Goal: Task Accomplishment & Management: Use online tool/utility

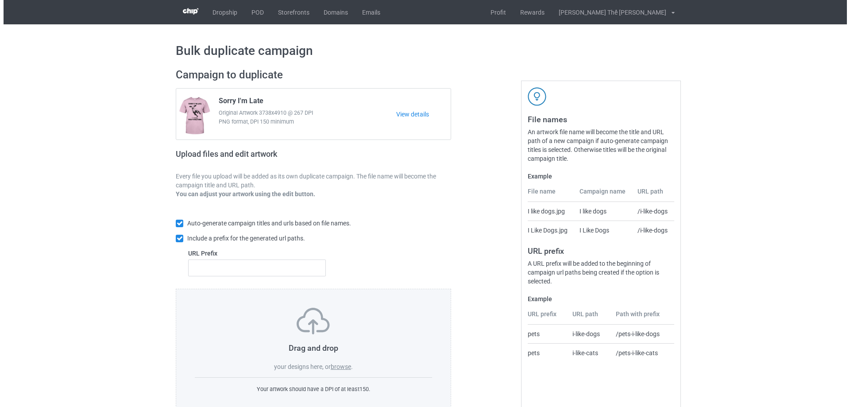
scroll to position [25, 0]
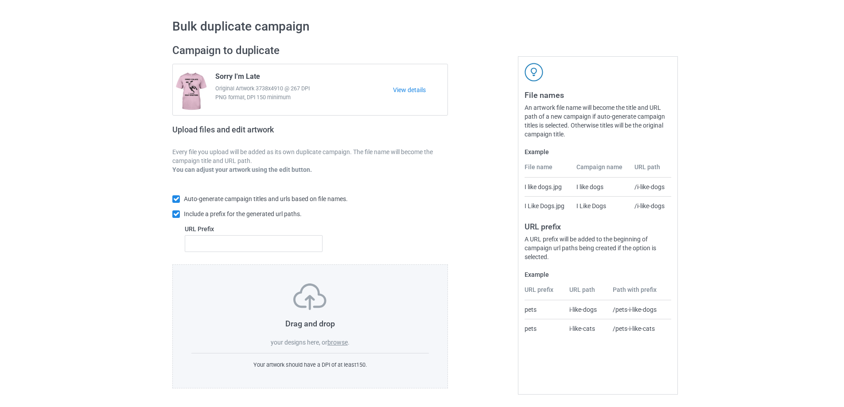
click at [336, 340] on label "browse" at bounding box center [337, 342] width 20 height 7
click at [0, 0] on input "browse" at bounding box center [0, 0] width 0 height 0
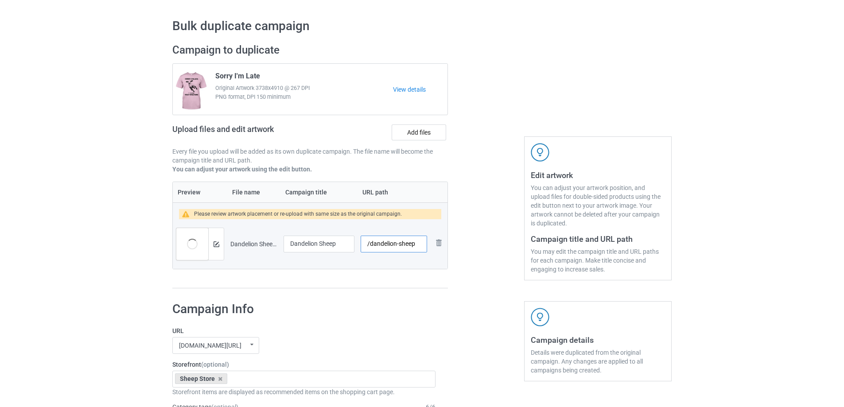
drag, startPoint x: 369, startPoint y: 245, endPoint x: 446, endPoint y: 242, distance: 76.7
click at [446, 242] on tr "Preview and edit artwork Dandelion Sheep.png Dandelion Sheep /dandelion-sheep R…" at bounding box center [310, 244] width 275 height 50
type input "/s0179"
click at [217, 243] on img at bounding box center [216, 244] width 6 height 6
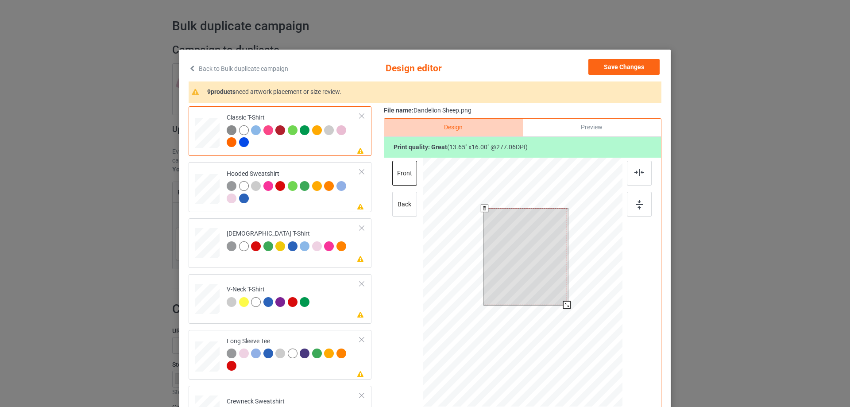
click at [524, 257] on div at bounding box center [526, 257] width 82 height 97
drag, startPoint x: 566, startPoint y: 308, endPoint x: 562, endPoint y: 306, distance: 4.6
click at [562, 306] on div at bounding box center [565, 302] width 8 height 8
click at [544, 284] on div at bounding box center [526, 258] width 77 height 90
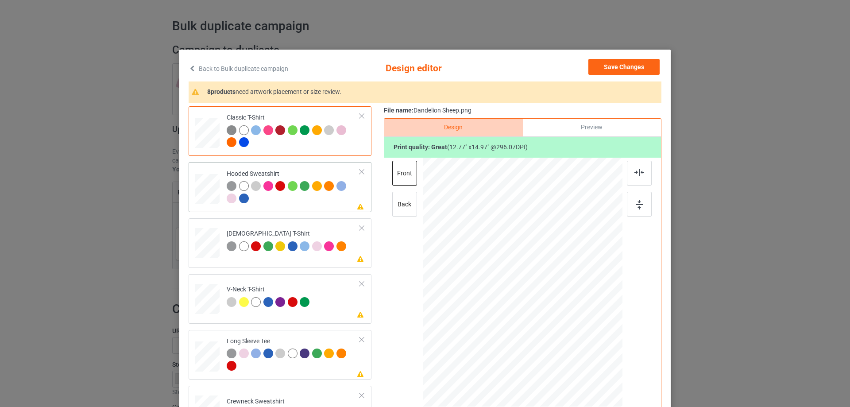
click at [257, 199] on div at bounding box center [293, 193] width 133 height 24
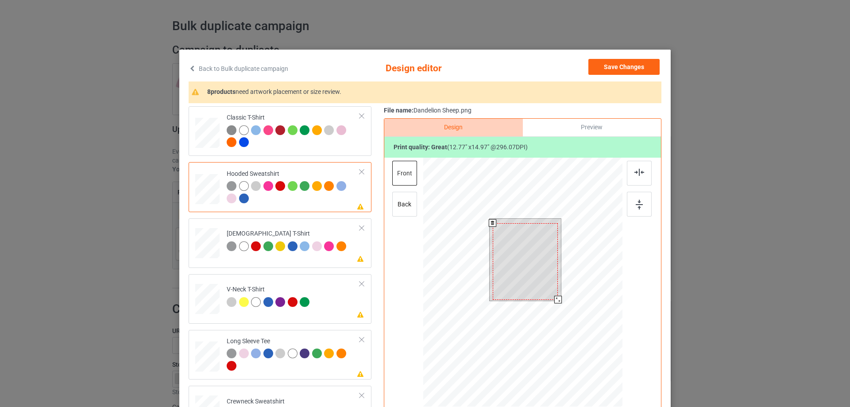
click at [520, 254] on div at bounding box center [525, 261] width 65 height 77
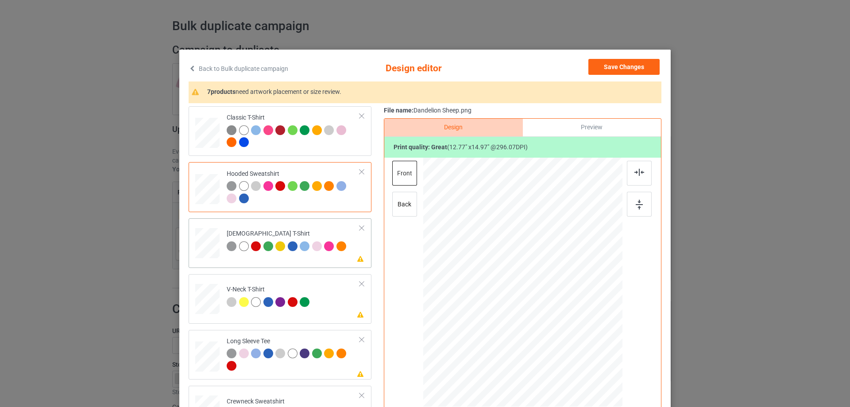
scroll to position [89, 0]
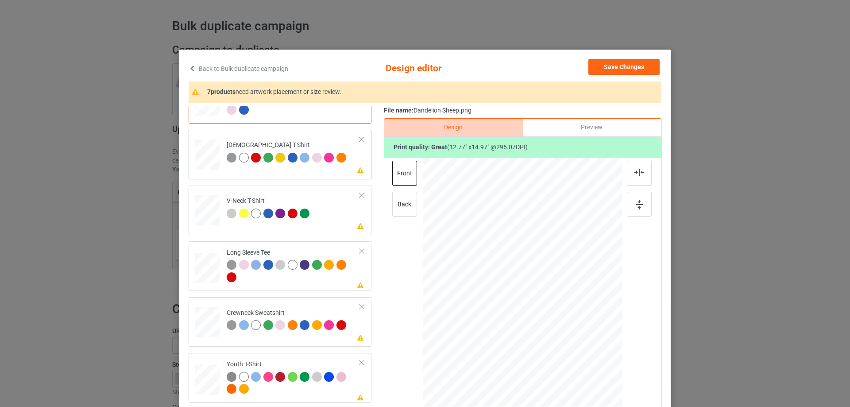
click at [301, 167] on td "Please review artwork placement [DEMOGRAPHIC_DATA] T-Shirt" at bounding box center [293, 152] width 143 height 39
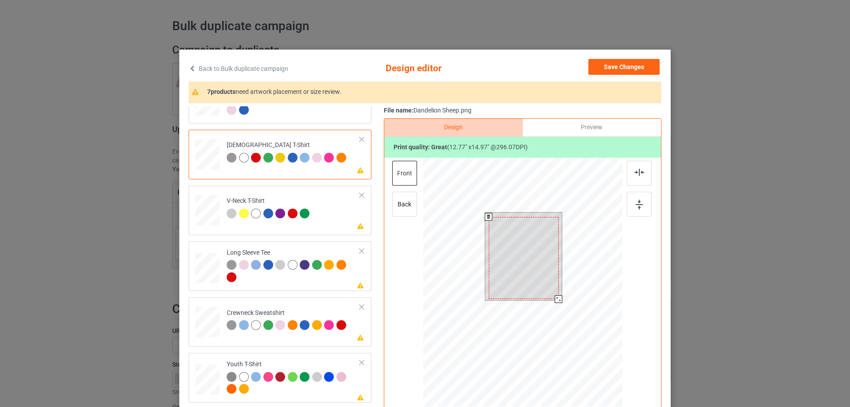
click at [531, 267] on div at bounding box center [524, 258] width 70 height 82
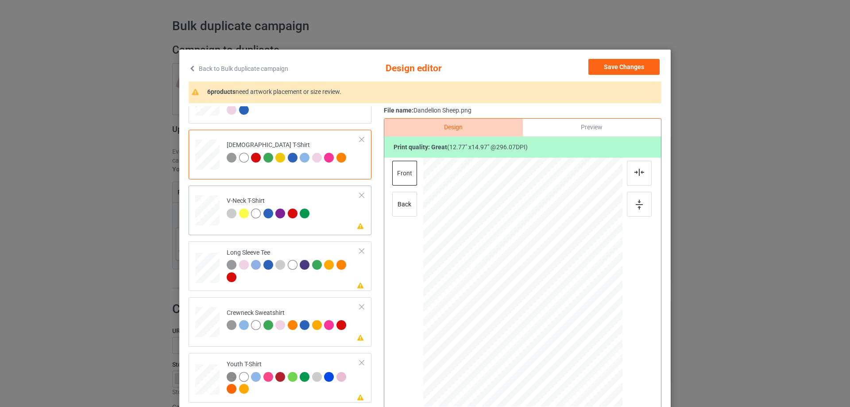
click at [293, 226] on td "Please review artwork placement V-Neck T-Shirt" at bounding box center [293, 208] width 143 height 39
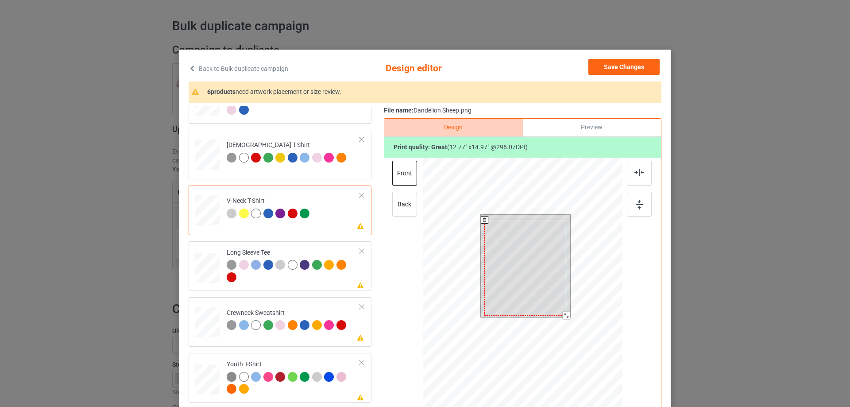
click at [517, 251] on div at bounding box center [526, 268] width 82 height 96
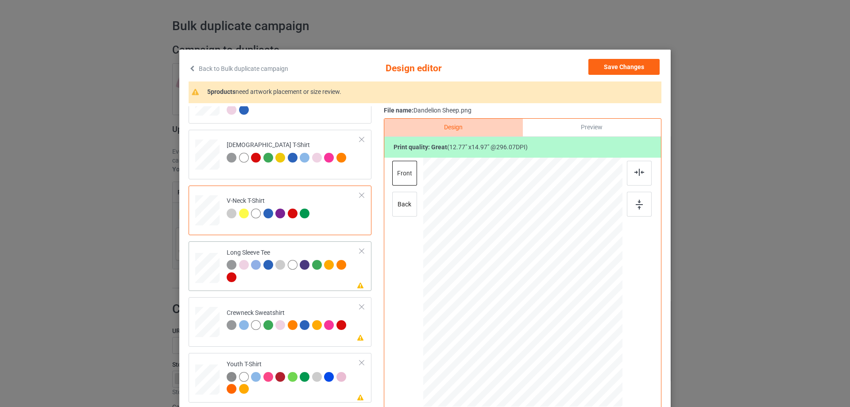
click at [268, 283] on div at bounding box center [293, 272] width 133 height 24
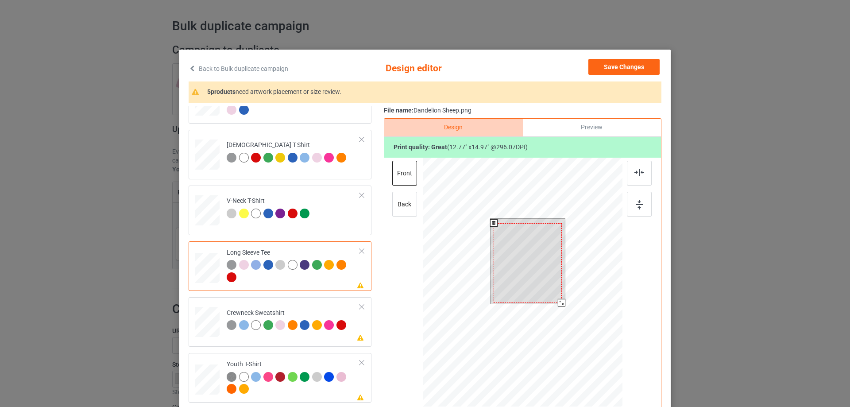
click at [517, 261] on div at bounding box center [528, 263] width 68 height 80
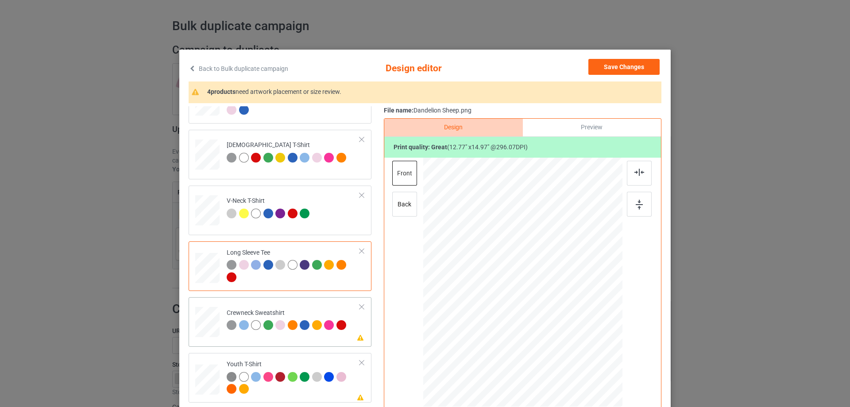
scroll to position [151, 0]
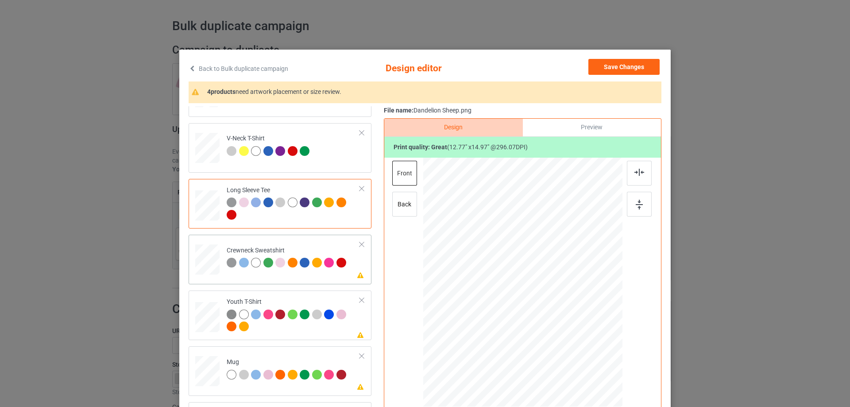
click at [260, 276] on td "Please review artwork placement Crewneck Sweatshirt" at bounding box center [293, 257] width 143 height 39
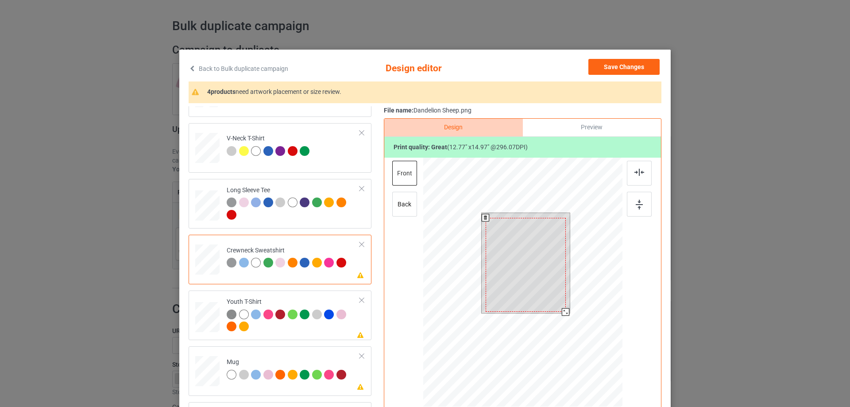
click at [517, 258] on div at bounding box center [526, 265] width 80 height 94
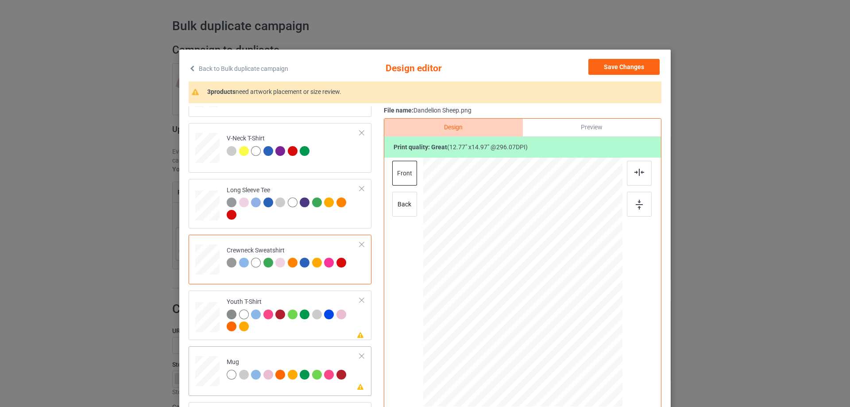
scroll to position [104, 0]
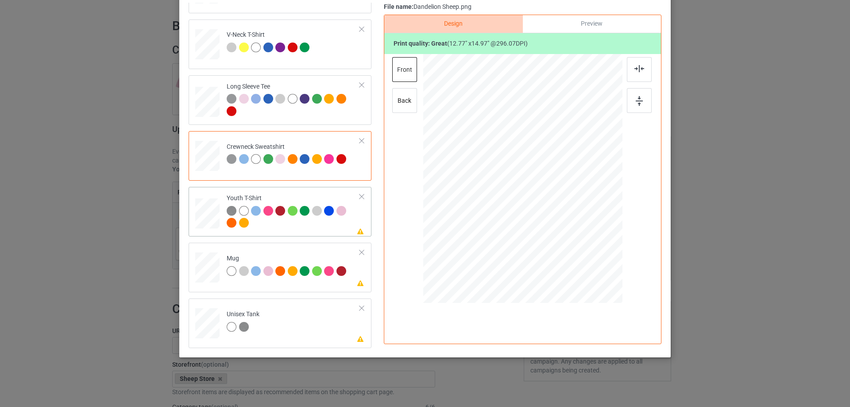
click at [277, 235] on div "Please review artwork placement Youth T-Shirt" at bounding box center [280, 212] width 183 height 50
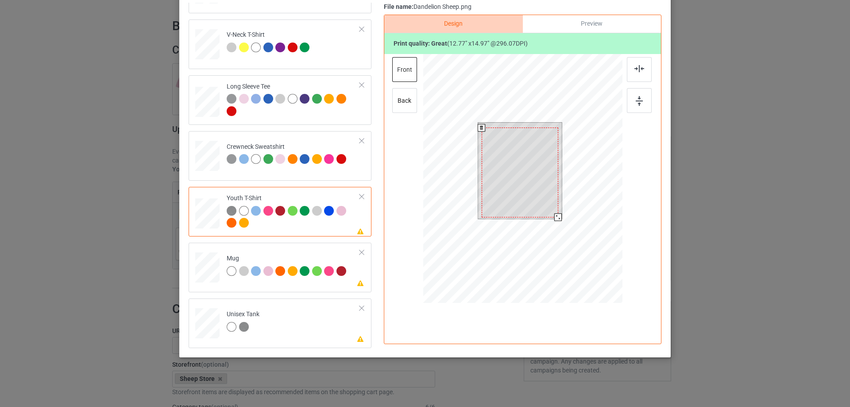
click at [511, 206] on div at bounding box center [520, 173] width 77 height 90
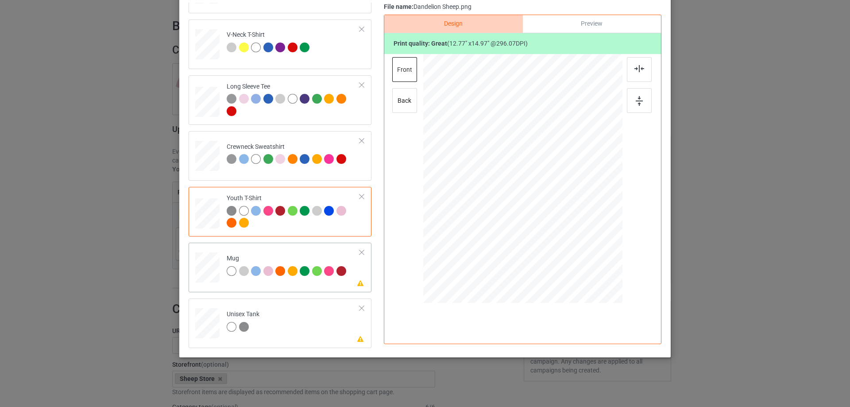
click at [275, 284] on td "Please review artwork placement Mug" at bounding box center [293, 265] width 143 height 39
drag, startPoint x: 581, startPoint y: 249, endPoint x: 560, endPoint y: 198, distance: 55.3
click at [560, 198] on div at bounding box center [522, 178] width 199 height 83
drag, startPoint x: 530, startPoint y: 186, endPoint x: 585, endPoint y: 186, distance: 55.4
click at [585, 186] on div at bounding box center [579, 178] width 58 height 67
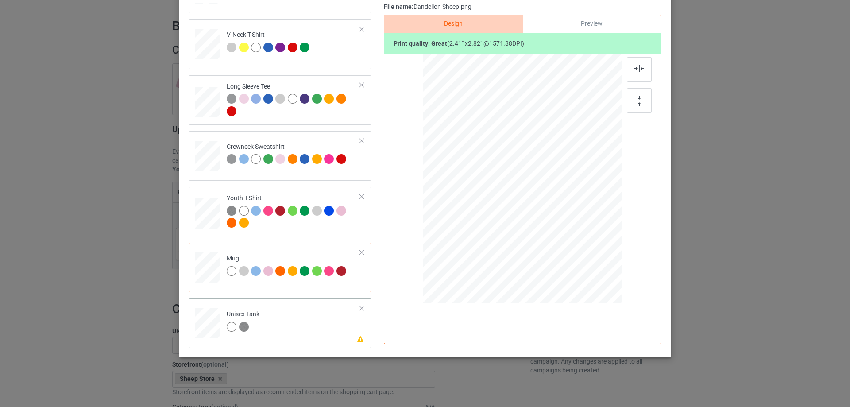
click at [279, 314] on td "Please review artwork placement Unisex Tank" at bounding box center [293, 321] width 143 height 39
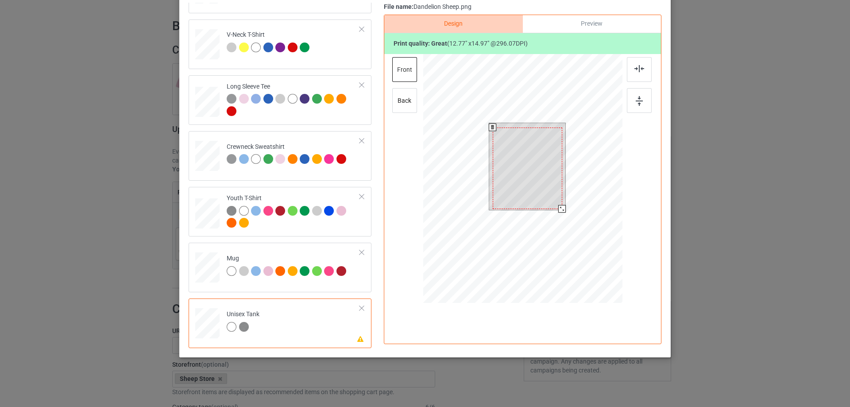
click at [519, 150] on div at bounding box center [528, 168] width 70 height 81
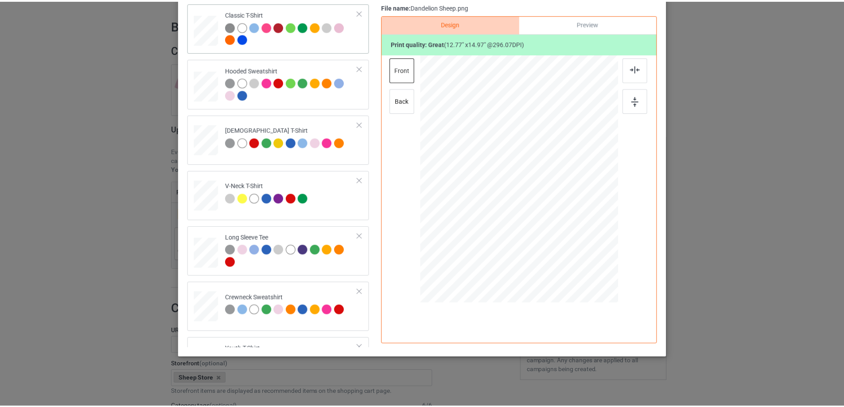
scroll to position [0, 0]
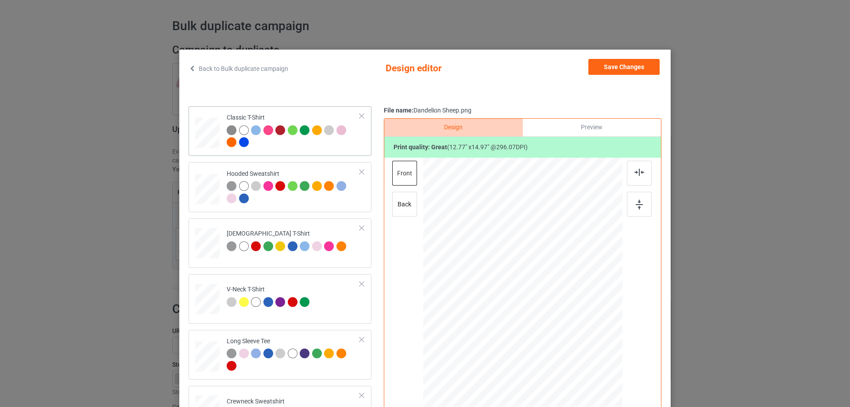
click at [288, 156] on div "Classic T-Shirt" at bounding box center [280, 131] width 183 height 50
click at [627, 65] on button "Save Changes" at bounding box center [624, 67] width 71 height 16
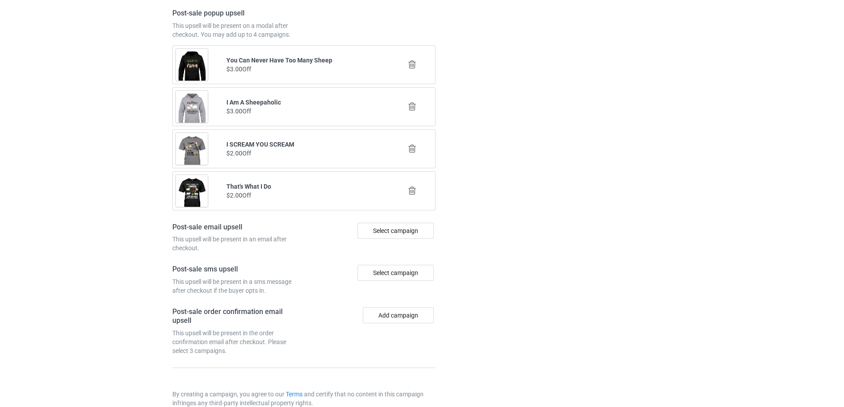
scroll to position [1044, 0]
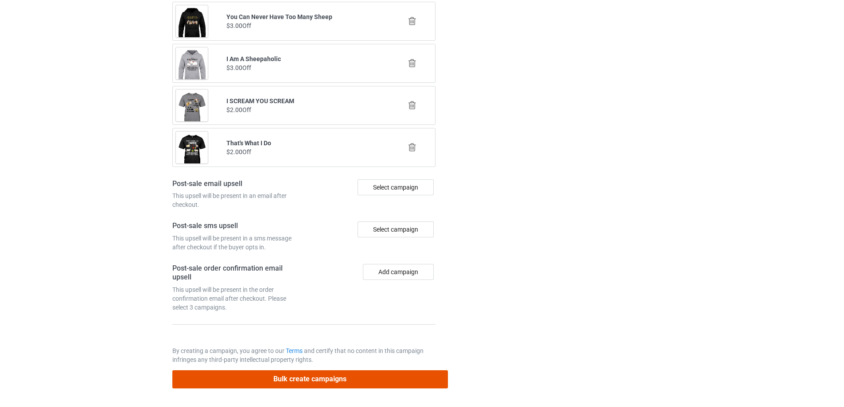
click at [328, 382] on button "Bulk create campaigns" at bounding box center [309, 379] width 275 height 18
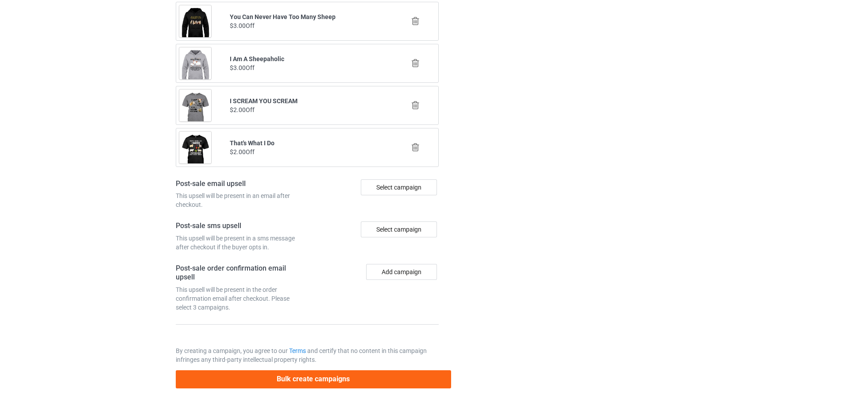
scroll to position [0, 0]
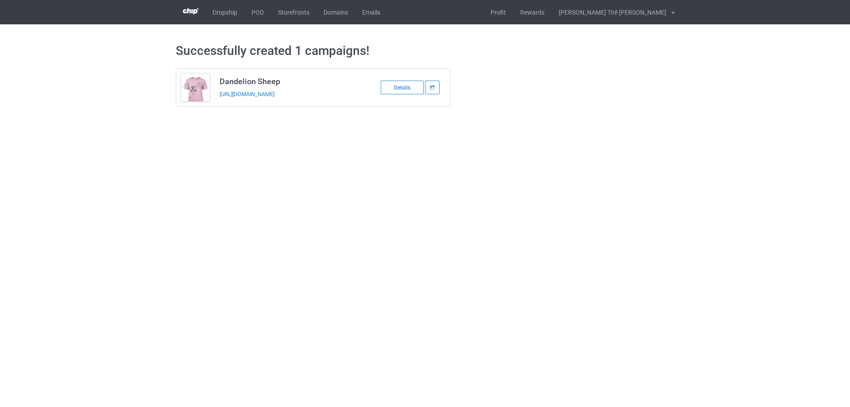
click at [393, 88] on div "Details" at bounding box center [402, 88] width 43 height 14
